Goal: Book appointment/travel/reservation

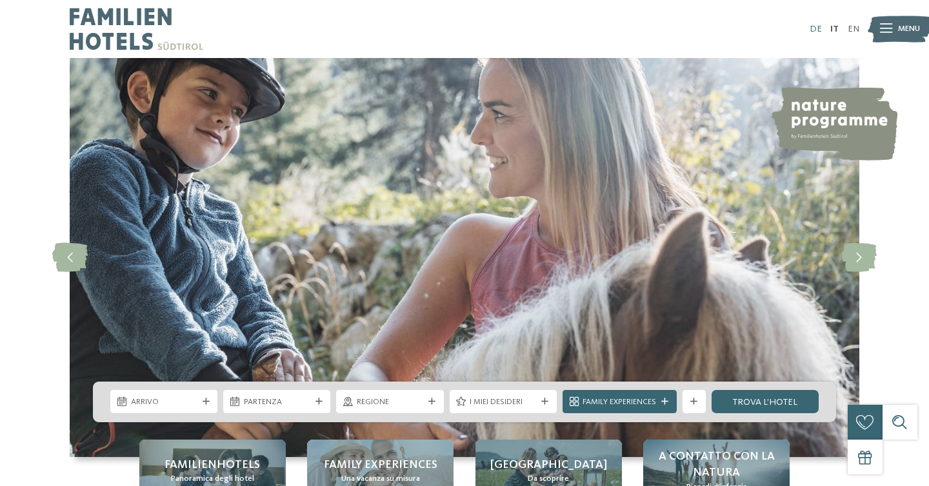
click at [819, 31] on link "DE" at bounding box center [816, 29] width 12 height 9
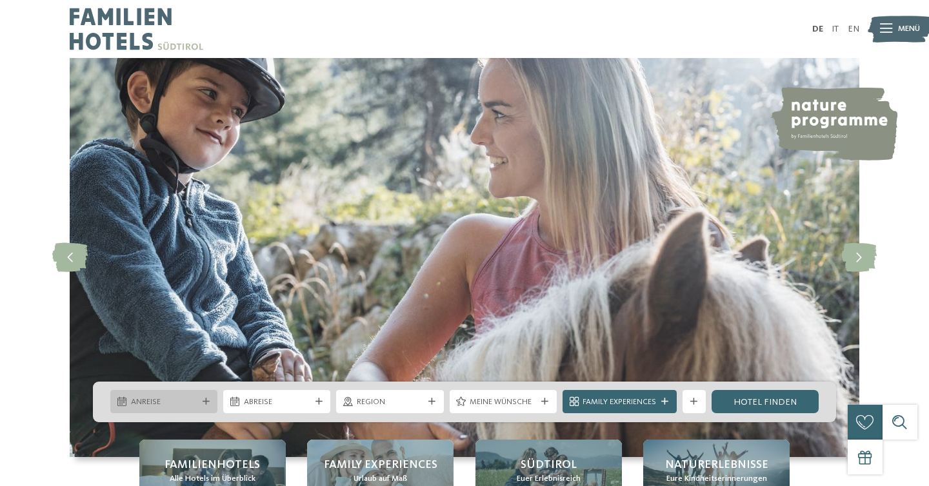
click at [203, 402] on icon at bounding box center [206, 402] width 7 height 7
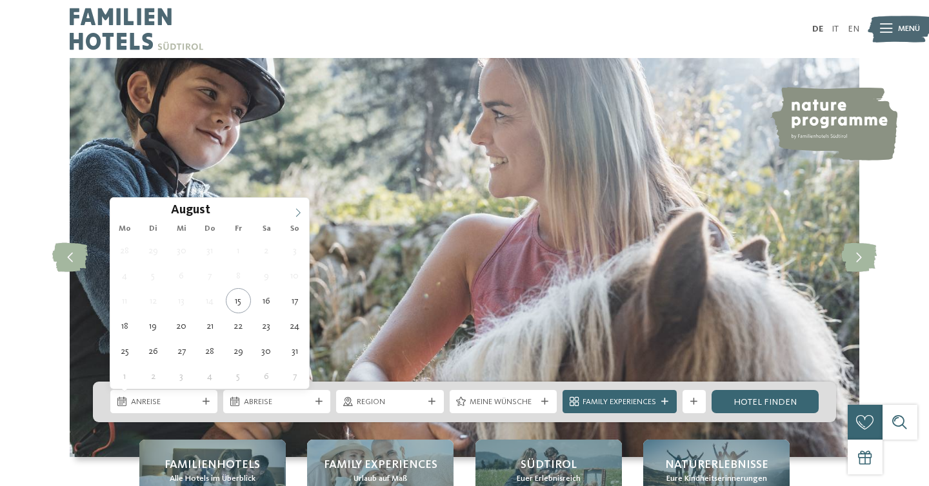
click at [295, 209] on icon at bounding box center [298, 212] width 9 height 9
type div "[DATE]"
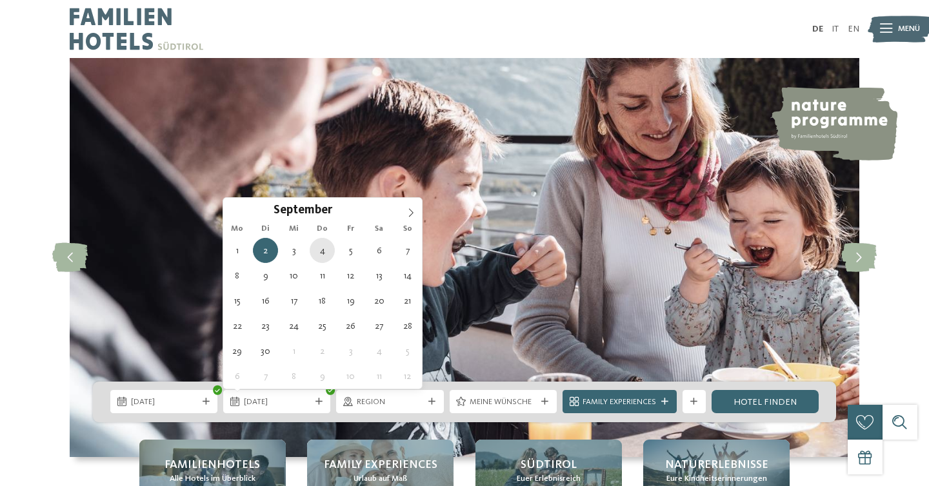
type div "[DATE]"
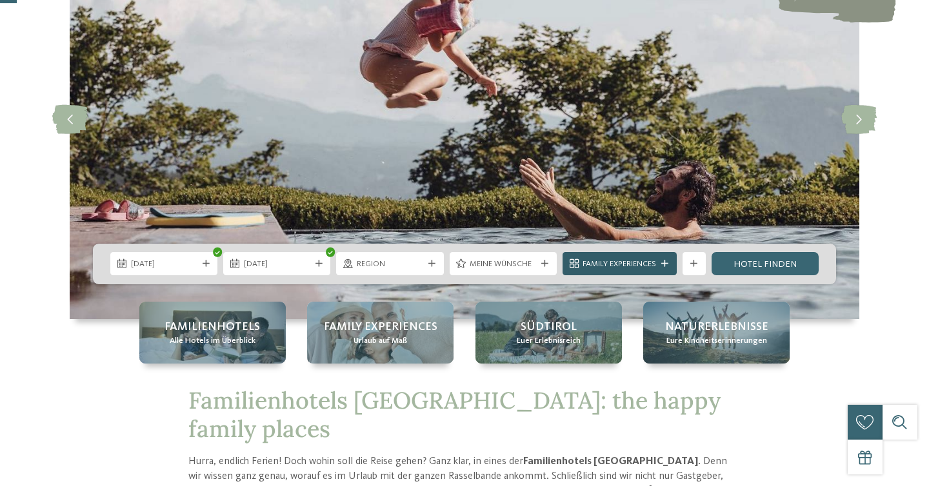
scroll to position [161, 0]
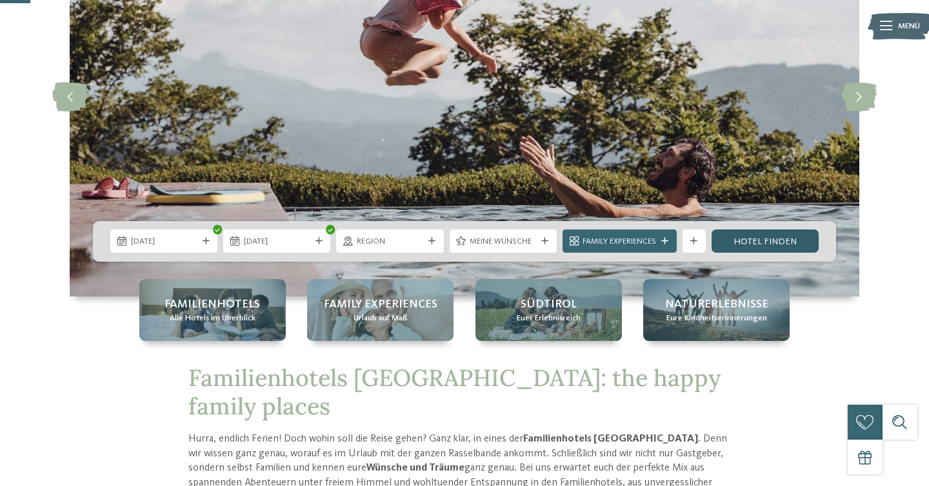
click at [750, 243] on link "Hotel finden" at bounding box center [765, 241] width 107 height 23
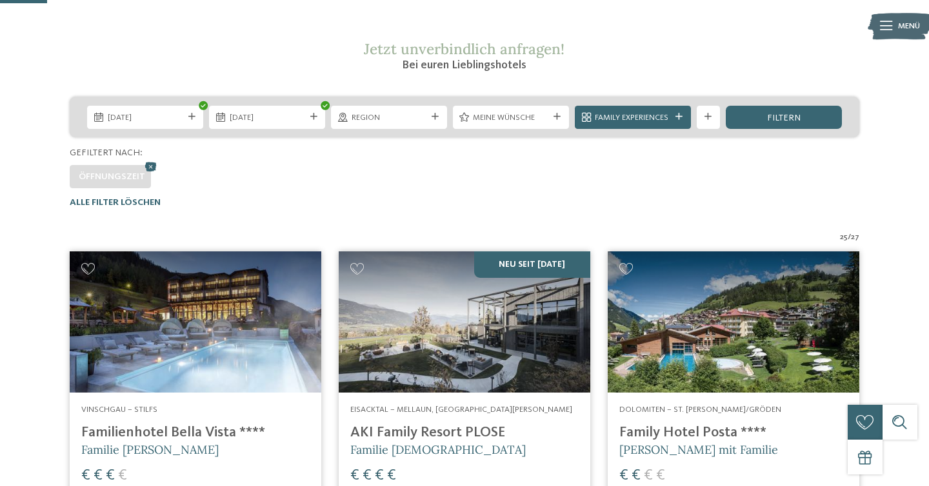
scroll to position [201, 0]
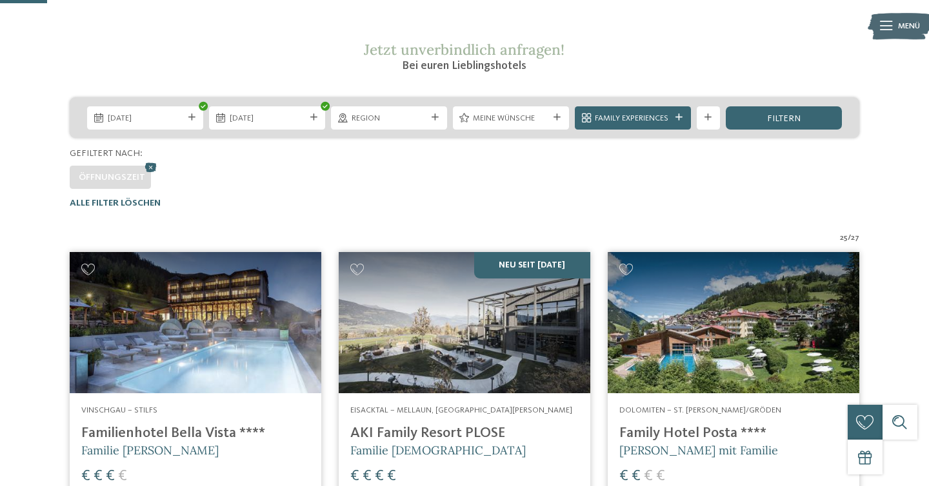
click at [573, 332] on img at bounding box center [465, 322] width 252 height 141
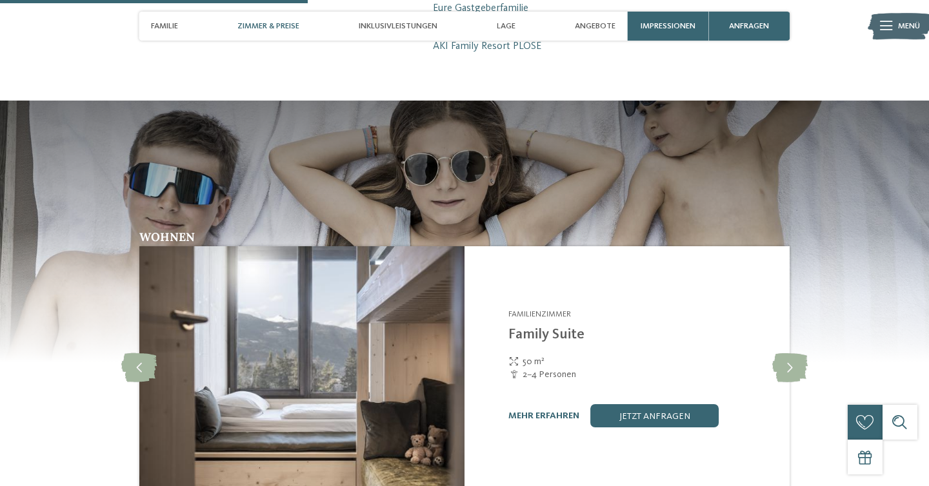
scroll to position [1357, 0]
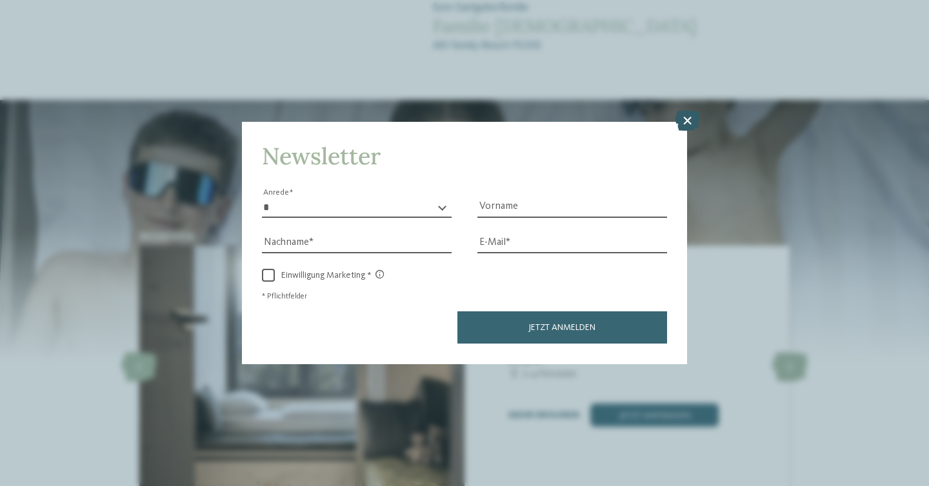
click at [686, 119] on icon at bounding box center [687, 121] width 25 height 21
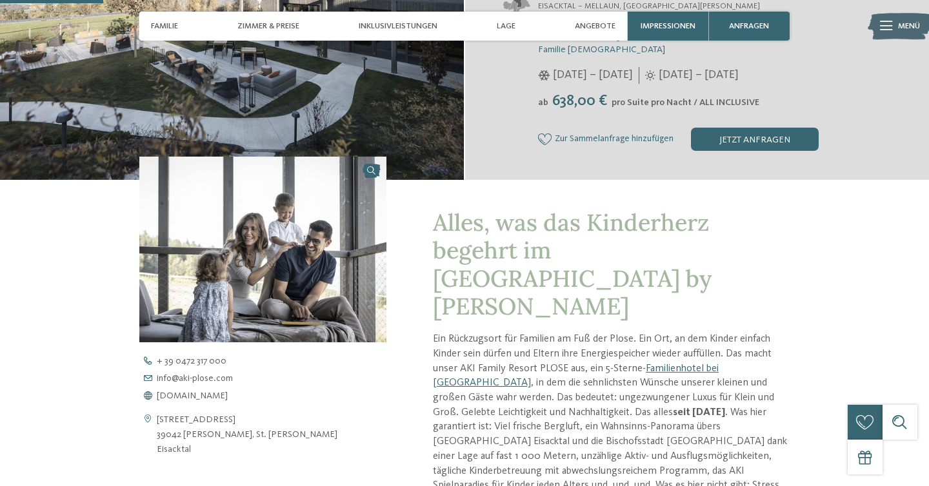
scroll to position [149, 0]
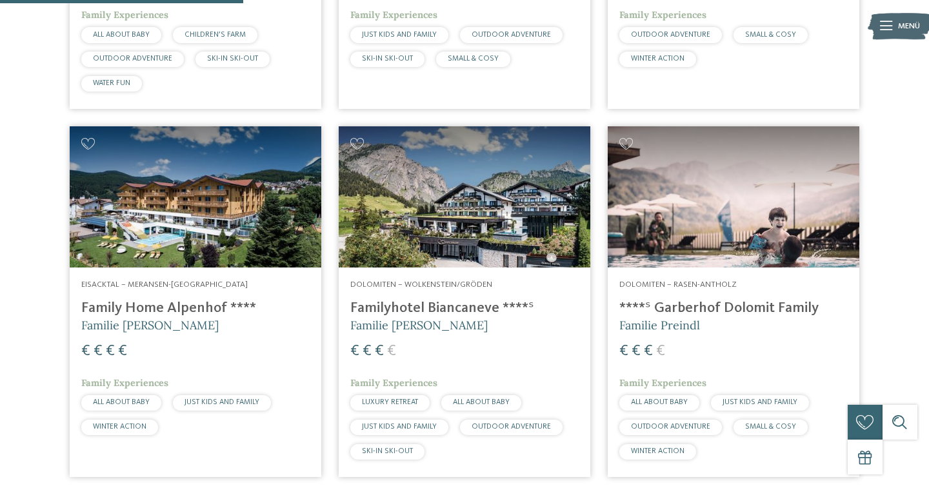
scroll to position [1028, 0]
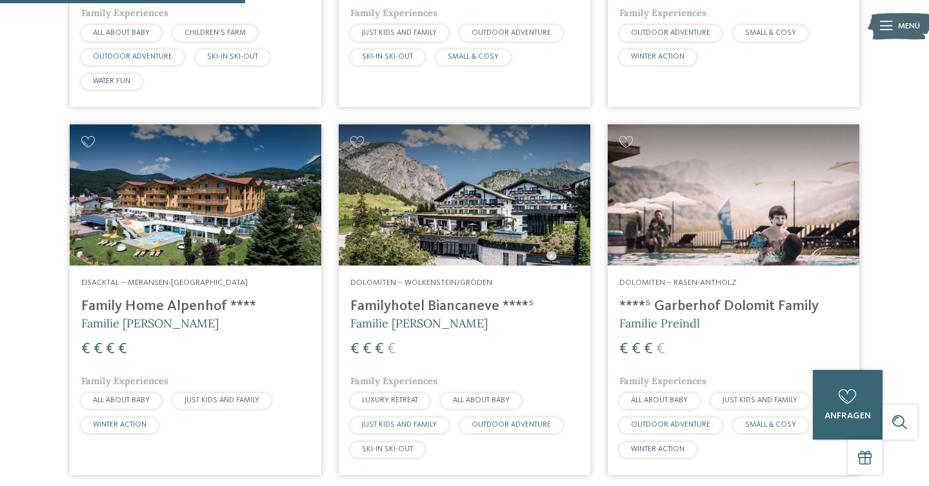
click at [748, 232] on img at bounding box center [734, 195] width 252 height 141
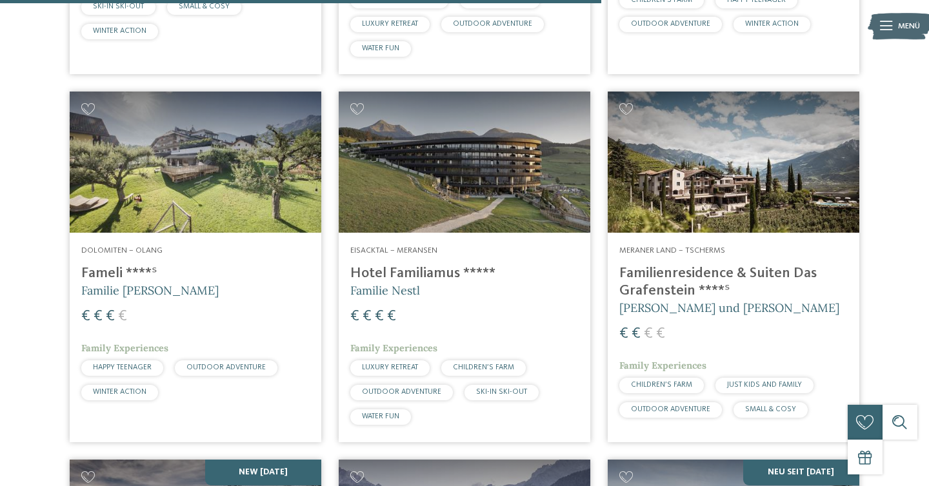
scroll to position [2528, 0]
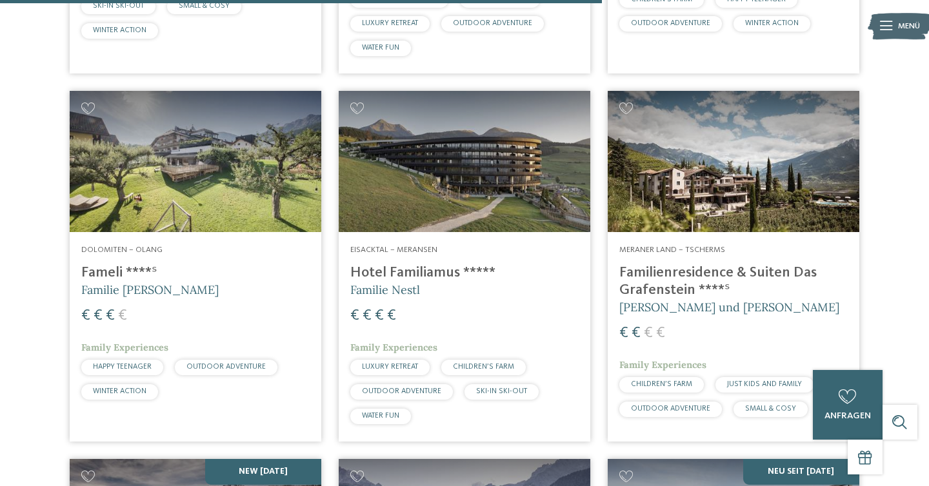
click at [401, 214] on img at bounding box center [465, 161] width 252 height 141
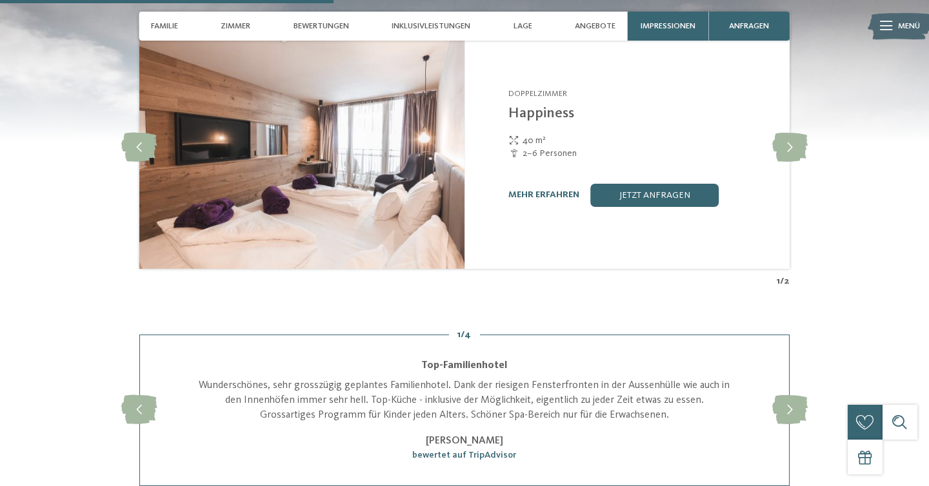
scroll to position [1450, 0]
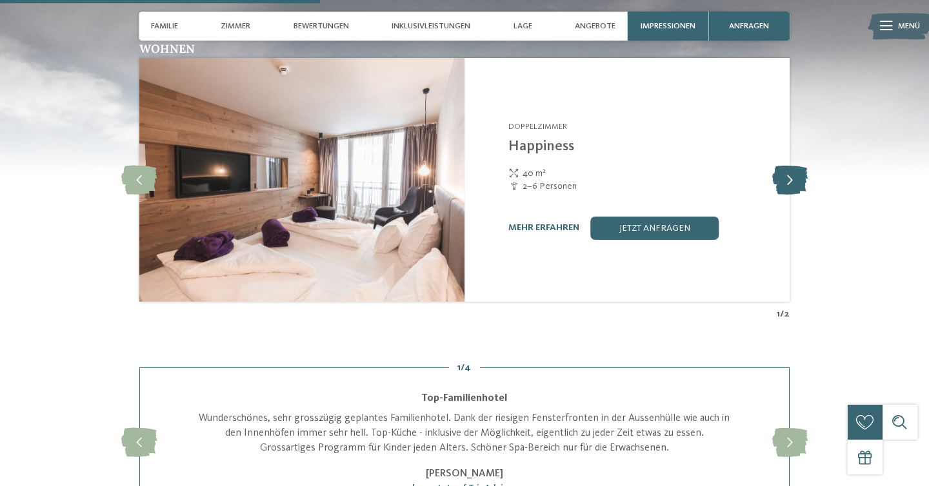
click at [781, 175] on icon at bounding box center [789, 180] width 35 height 29
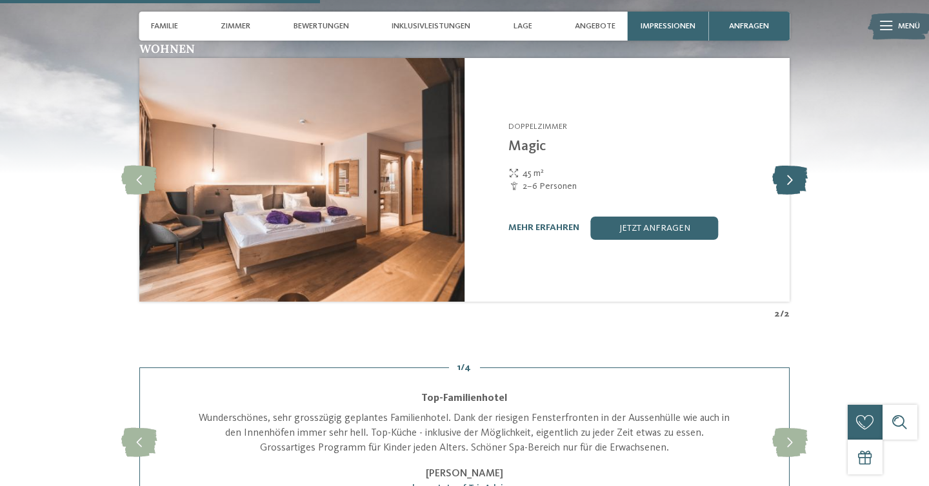
click at [781, 175] on icon at bounding box center [789, 180] width 35 height 29
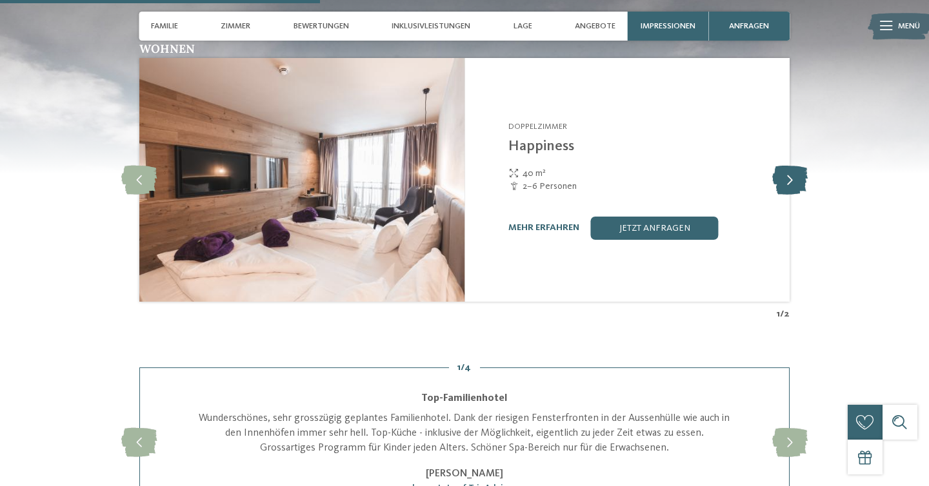
click at [781, 175] on icon at bounding box center [789, 180] width 35 height 29
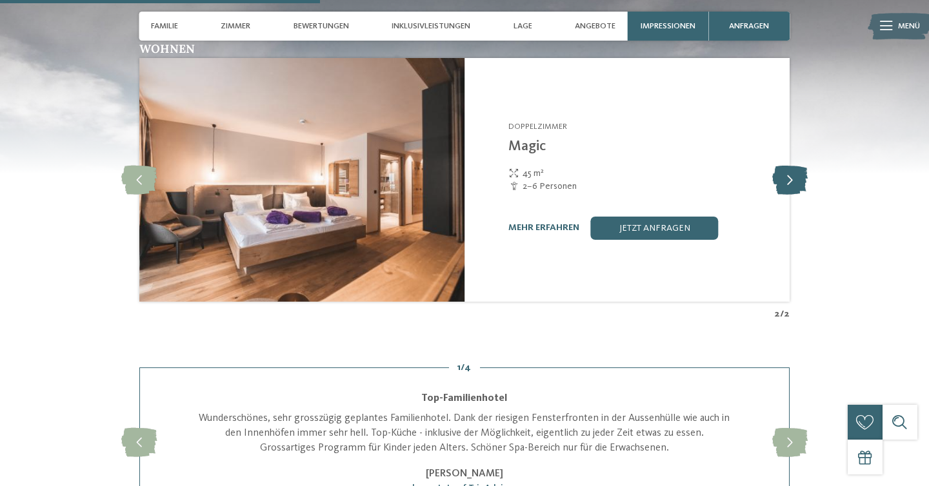
click at [781, 175] on icon at bounding box center [789, 180] width 35 height 29
